Goal: Information Seeking & Learning: Find specific fact

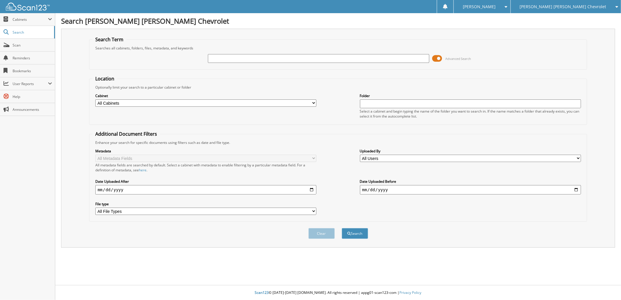
click at [440, 57] on span at bounding box center [437, 58] width 10 height 9
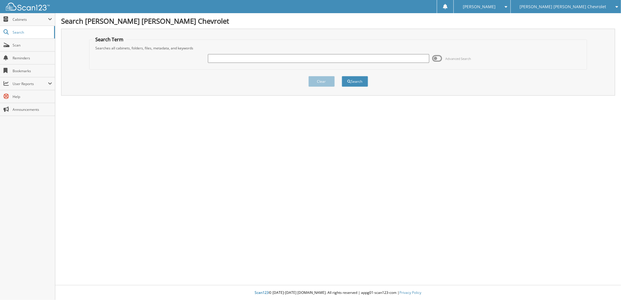
click at [231, 56] on input "text" at bounding box center [318, 58] width 221 height 9
paste input "423070"
type input "423070"
click at [352, 81] on button "Search" at bounding box center [355, 81] width 26 height 11
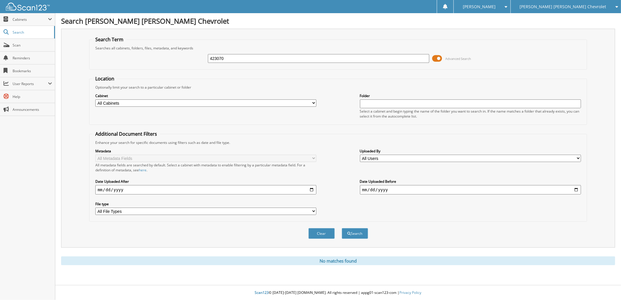
click at [576, 5] on span "[PERSON_NAME] [PERSON_NAME] Chevrolet" at bounding box center [563, 7] width 87 height 4
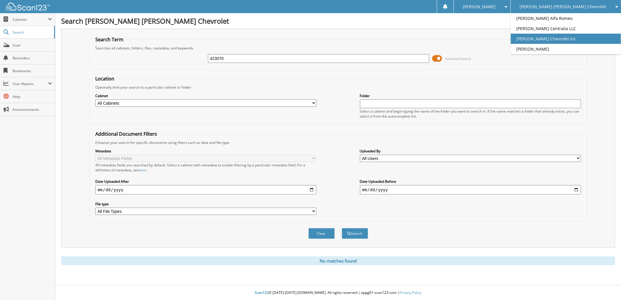
click at [572, 37] on link "[PERSON_NAME] Chevrolet Inc" at bounding box center [566, 39] width 110 height 10
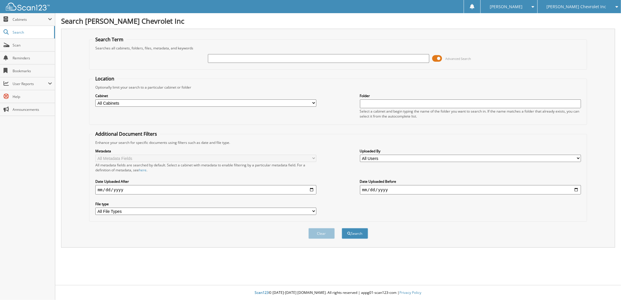
click at [438, 57] on span at bounding box center [437, 58] width 10 height 9
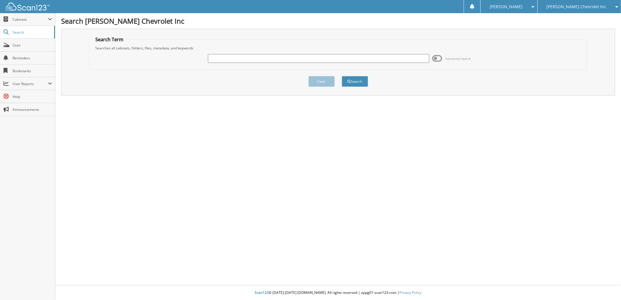
click at [221, 58] on input "text" at bounding box center [318, 58] width 221 height 9
paste input "423070"
type input "423070"
click at [353, 80] on button "Search" at bounding box center [355, 81] width 26 height 11
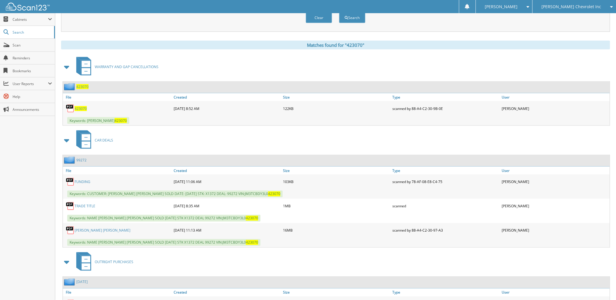
scroll to position [227, 0]
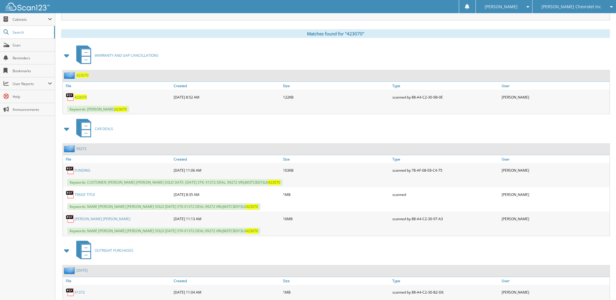
click at [91, 217] on link "[PERSON_NAME] [PERSON_NAME]" at bounding box center [103, 219] width 56 height 5
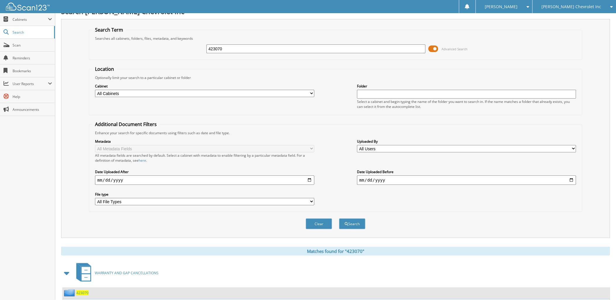
scroll to position [0, 0]
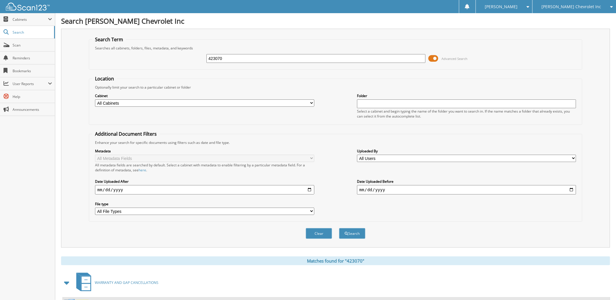
drag, startPoint x: 212, startPoint y: 56, endPoint x: 203, endPoint y: 56, distance: 9.1
click at [203, 56] on div "423070 Advanced Search" at bounding box center [335, 59] width 487 height 16
paste input "169288"
type input "169288"
click at [432, 59] on span at bounding box center [434, 58] width 10 height 9
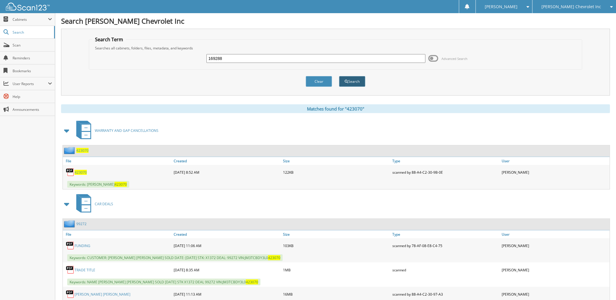
click at [357, 82] on button "Search" at bounding box center [352, 81] width 26 height 11
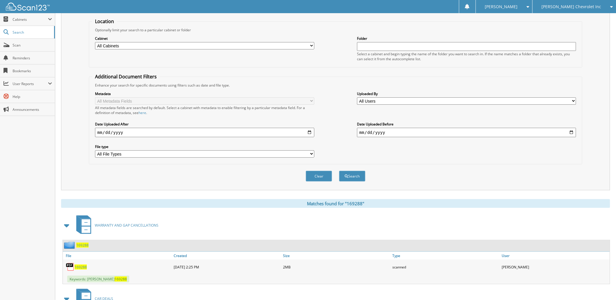
scroll to position [130, 0]
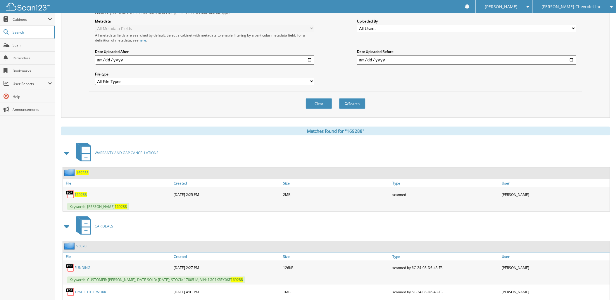
click at [82, 192] on span "169288" at bounding box center [81, 194] width 12 height 5
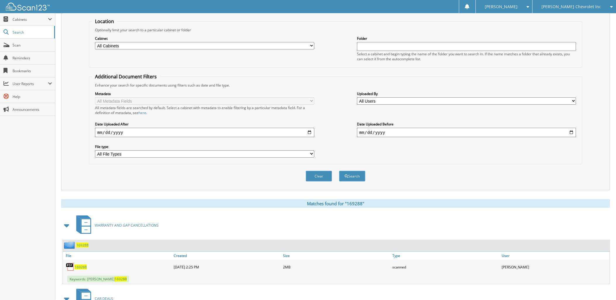
scroll to position [0, 0]
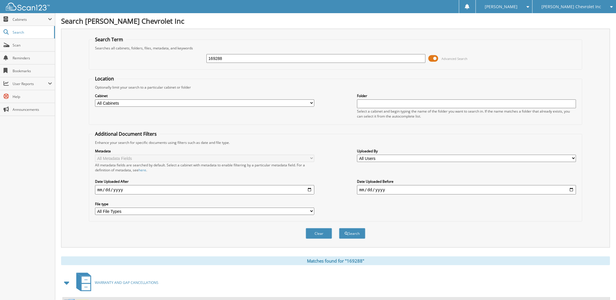
drag, startPoint x: 245, startPoint y: 56, endPoint x: 211, endPoint y: 58, distance: 33.4
click at [205, 55] on div "169288 Advanced Search" at bounding box center [335, 59] width 487 height 16
paste input "017993"
type input "017993"
click at [358, 228] on button "Search" at bounding box center [352, 233] width 26 height 11
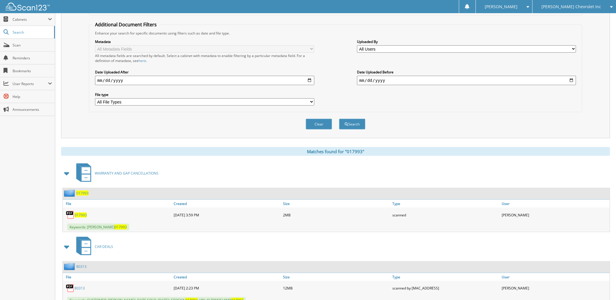
scroll to position [195, 0]
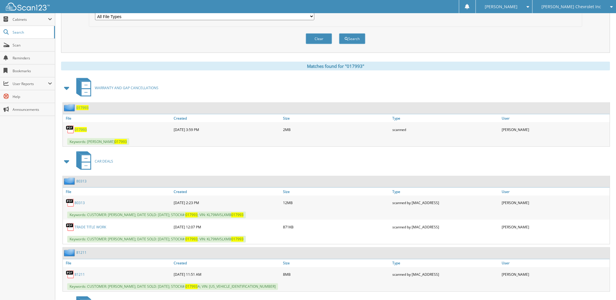
drag, startPoint x: 81, startPoint y: 124, endPoint x: 133, endPoint y: 124, distance: 52.7
click at [81, 127] on span "017993" at bounding box center [81, 129] width 12 height 5
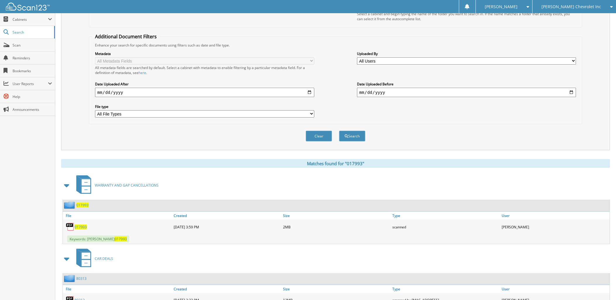
scroll to position [0, 0]
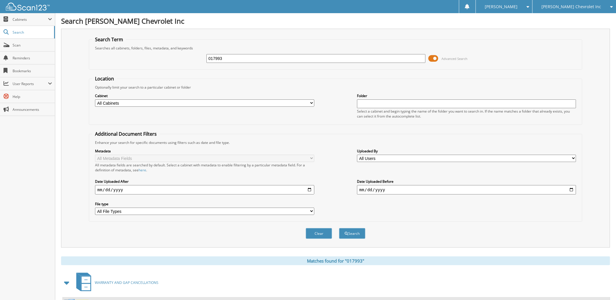
drag, startPoint x: 229, startPoint y: 55, endPoint x: 205, endPoint y: 56, distance: 24.3
click at [205, 56] on div "017993 Advanced Search" at bounding box center [335, 59] width 487 height 16
paste input "363925"
type input "363925"
click at [435, 57] on span at bounding box center [434, 58] width 10 height 9
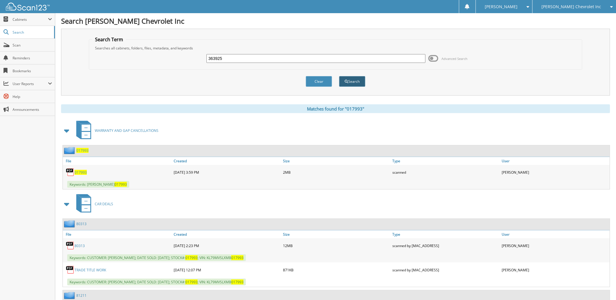
click at [355, 80] on button "Search" at bounding box center [352, 81] width 26 height 11
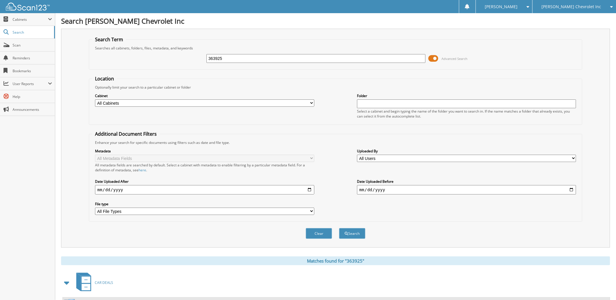
drag, startPoint x: 235, startPoint y: 56, endPoint x: 204, endPoint y: 56, distance: 30.4
click at [204, 56] on div "363925 Advanced Search" at bounding box center [335, 59] width 487 height 16
paste input "245684"
type input "245684"
click at [355, 229] on button "Search" at bounding box center [352, 233] width 26 height 11
